Goal: Book appointment/travel/reservation

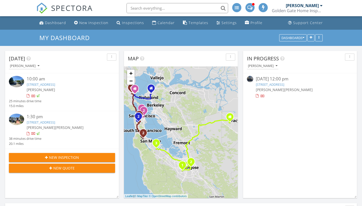
scroll to position [3, 3]
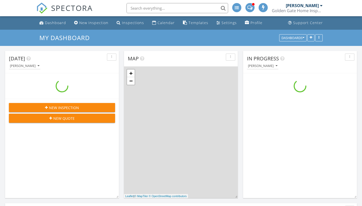
scroll to position [533, 369]
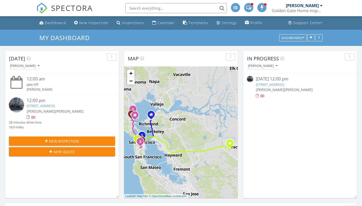
click at [273, 87] on div "[STREET_ADDRESS]" at bounding box center [299, 84] width 88 height 5
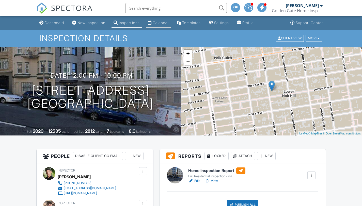
click at [158, 22] on div "Calendar" at bounding box center [160, 23] width 16 height 4
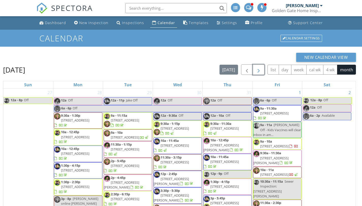
click at [259, 72] on span "button" at bounding box center [258, 70] width 6 height 6
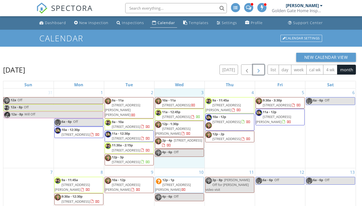
click at [184, 93] on div "3 10a - 11a [STREET_ADDRESS] 11a - 12:45p [STREET_ADDRESS] 12p - 1:30p [STREET_…" at bounding box center [179, 128] width 50 height 79
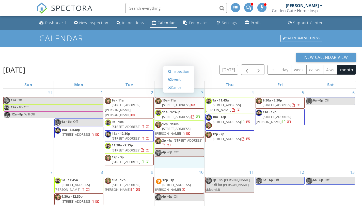
click at [184, 93] on div "Inspection Event Cancel" at bounding box center [178, 79] width 31 height 27
click at [178, 78] on link "Event" at bounding box center [178, 79] width 26 height 8
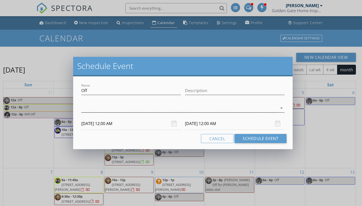
click at [279, 107] on icon "arrow_drop_down" at bounding box center [281, 108] width 6 height 6
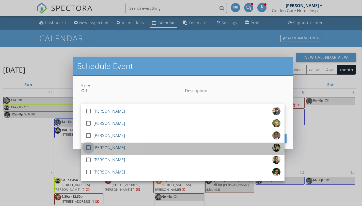
click at [91, 148] on div at bounding box center [88, 147] width 9 height 9
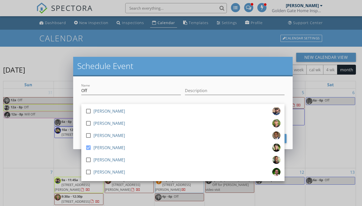
click at [89, 98] on div at bounding box center [130, 98] width 99 height 3
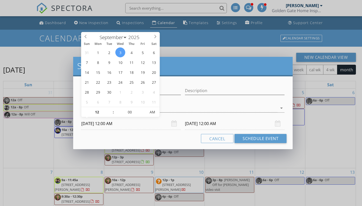
click at [150, 125] on input "[DATE] 12:00 AM" at bounding box center [130, 123] width 99 height 12
type input "[DATE] 12:00 AM"
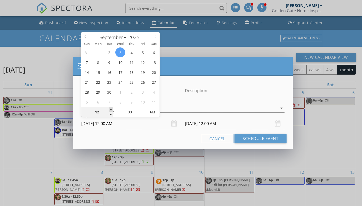
type input "01"
type input "[DATE] 1:00 AM"
click at [111, 108] on span at bounding box center [111, 109] width 4 height 5
type input "02"
type input "[DATE] 2:00 AM"
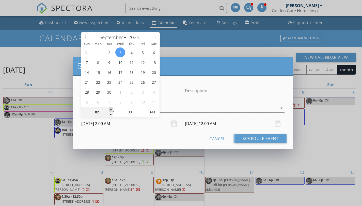
click at [111, 108] on span at bounding box center [111, 109] width 4 height 5
type input "03"
type input "[DATE] 3:00 AM"
click at [111, 108] on span at bounding box center [111, 109] width 4 height 5
type input "[DATE] 3:00 AM"
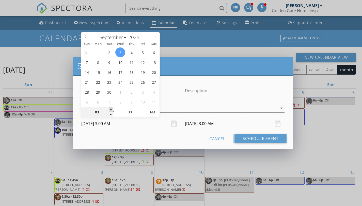
type input "04"
type input "[DATE] 4:00 AM"
click at [111, 108] on span at bounding box center [111, 109] width 4 height 5
type input "05"
type input "[DATE] 5:00 AM"
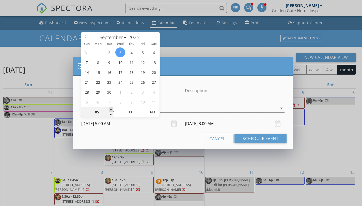
click at [111, 108] on span at bounding box center [111, 109] width 4 height 5
type input "[DATE] 5:00 AM"
type input "04"
type input "[DATE] 4:00 AM"
click at [111, 114] on span at bounding box center [111, 114] width 4 height 5
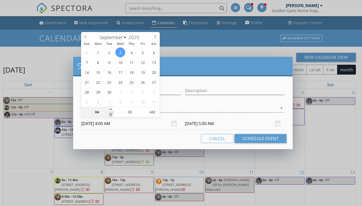
type input "[DATE] 4:00 AM"
type input "[DATE] 4:00 PM"
click at [150, 111] on span "AM" at bounding box center [152, 112] width 14 height 10
click at [139, 138] on div "Cancel Schedule Event" at bounding box center [182, 138] width 207 height 9
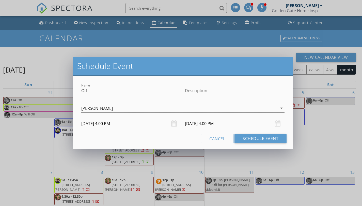
click at [196, 123] on input "[DATE] 4:00 PM" at bounding box center [234, 123] width 99 height 12
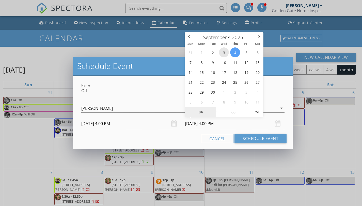
type input "[DATE] 4:00 PM"
type input "05"
type input "[DATE] 4:05 PM"
click at [247, 110] on span at bounding box center [247, 109] width 4 height 5
type input "10"
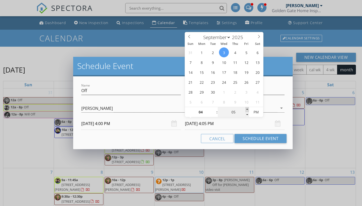
type input "[DATE] 4:10 PM"
click at [247, 110] on span at bounding box center [247, 109] width 4 height 5
type input "15"
type input "[DATE] 4:15 PM"
click at [247, 110] on span at bounding box center [247, 109] width 4 height 5
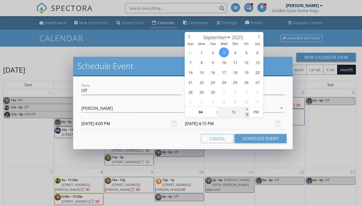
type input "10"
type input "[DATE] 4:10 PM"
click at [248, 115] on span at bounding box center [247, 114] width 4 height 5
type input "15"
type input "[DATE] 4:15 PM"
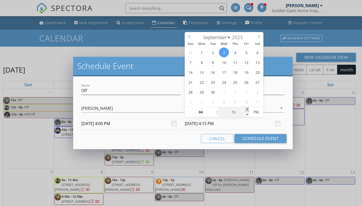
click at [247, 110] on span at bounding box center [247, 109] width 4 height 5
type input "20"
type input "[DATE] 4:20 PM"
click at [247, 110] on span at bounding box center [247, 109] width 4 height 5
type input "15"
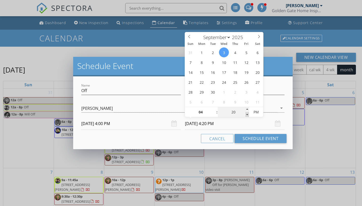
type input "[DATE] 4:15 PM"
click at [246, 115] on span at bounding box center [247, 114] width 4 height 5
type input "10"
type input "[DATE] 4:10 PM"
click at [246, 115] on span at bounding box center [247, 114] width 4 height 5
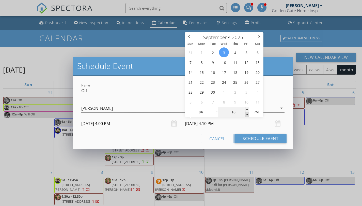
type input "05"
type input "[DATE] 4:05 PM"
click at [246, 115] on span at bounding box center [247, 114] width 4 height 5
type input "00"
type input "[DATE] 4:00 PM"
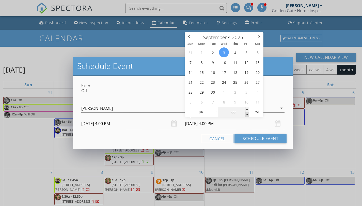
click at [246, 115] on span at bounding box center [247, 114] width 4 height 5
type input "03"
type input "55"
type input "[DATE] 3:55 PM"
click at [246, 115] on span at bounding box center [247, 114] width 4 height 5
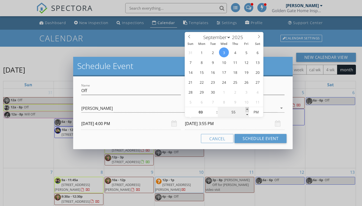
type input "04"
type input "00"
type input "[DATE] 4:00 PM"
click at [246, 109] on span at bounding box center [247, 109] width 4 height 5
type input "05"
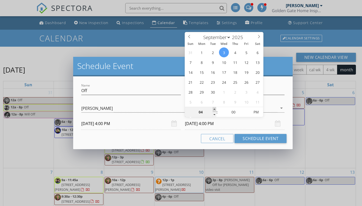
type input "[DATE] 5:00 PM"
click at [214, 109] on span at bounding box center [214, 109] width 4 height 5
type input "06"
type input "[DATE] 6:00 PM"
click at [214, 109] on span at bounding box center [214, 109] width 4 height 5
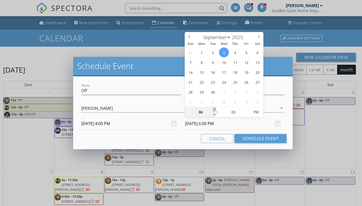
type input "07"
type input "[DATE] 7:00 PM"
click at [214, 109] on span at bounding box center [214, 109] width 4 height 5
type input "08"
type input "[DATE] 8:00 PM"
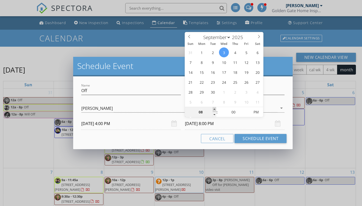
click at [214, 109] on span at bounding box center [214, 109] width 4 height 5
type input "09"
type input "[DATE] 9:00 PM"
click at [214, 109] on span at bounding box center [214, 109] width 4 height 5
type input "10"
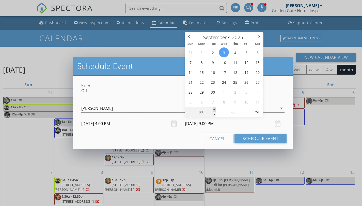
type input "[DATE] 10:00 PM"
click at [214, 109] on span at bounding box center [214, 109] width 4 height 5
click at [171, 136] on div "Cancel Schedule Event" at bounding box center [182, 138] width 207 height 9
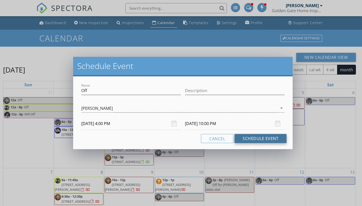
click at [247, 140] on button "Schedule Event" at bounding box center [260, 138] width 52 height 9
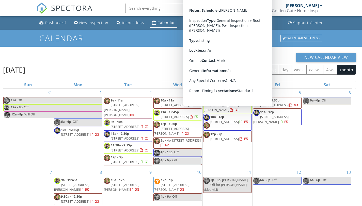
click at [38, 90] on div "31 12a Off 12a - 8p Off 12a - 8p Will Off" at bounding box center [28, 128] width 50 height 79
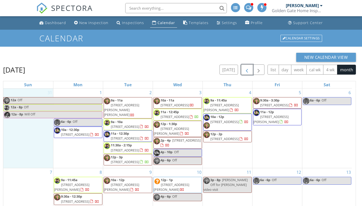
click at [244, 71] on span "button" at bounding box center [247, 70] width 6 height 6
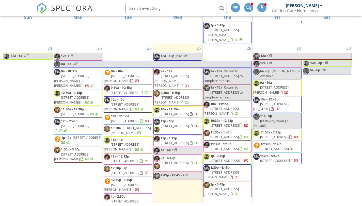
scroll to position [601, 0]
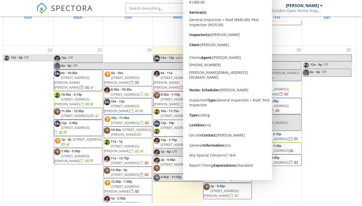
click at [340, 173] on div "30 12a - 8p Off 6a - 6p Off" at bounding box center [327, 159] width 50 height 226
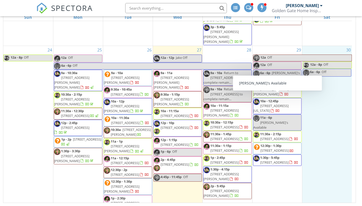
click at [361, 158] on div "New Calendar View [DATE] [DATE] list day week cal wk 4 wk month Sun Mon Tue Wed…" at bounding box center [181, 92] width 362 height 227
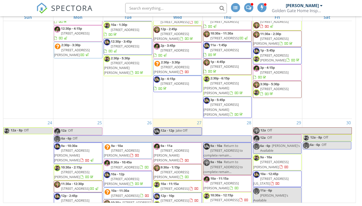
scroll to position [623, 0]
